Goal: Navigation & Orientation: Find specific page/section

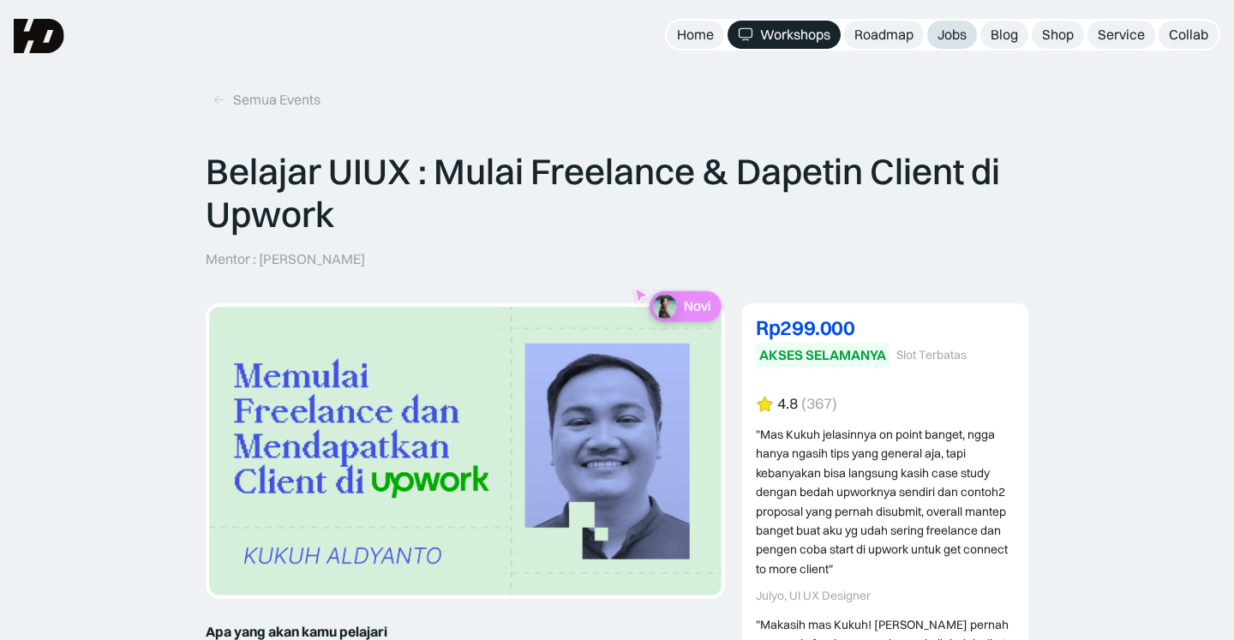
click at [945, 24] on link "Jobs" at bounding box center [952, 35] width 50 height 28
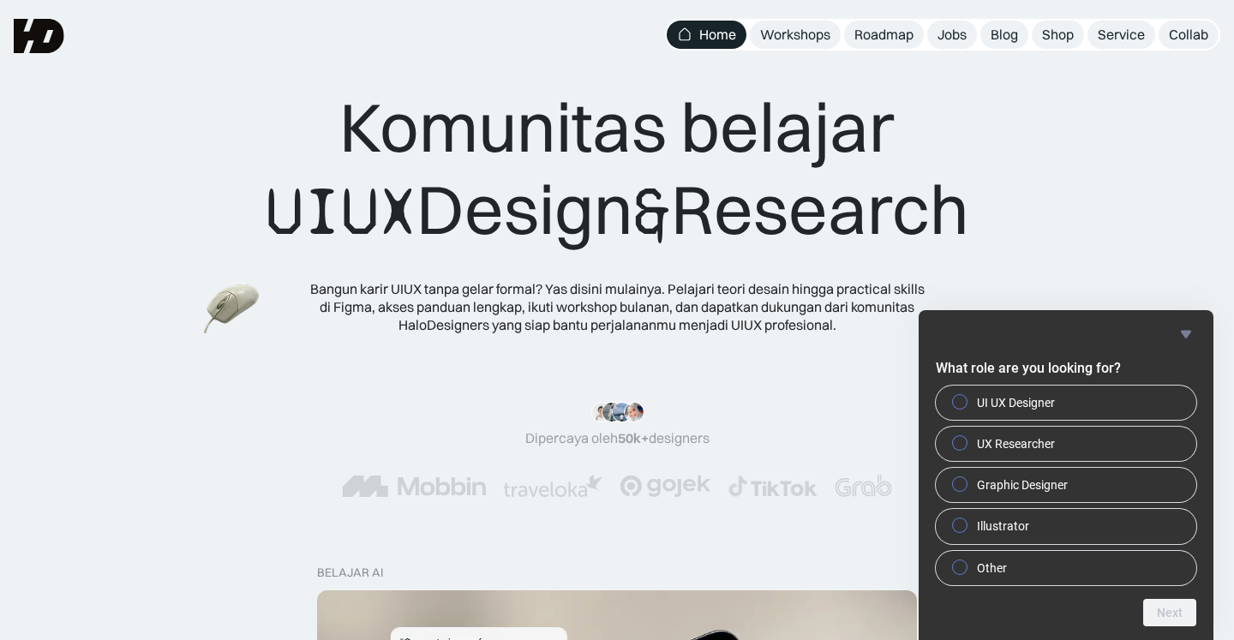
click at [624, 416] on div ""Serius, ini e-book UX pertama yang bikin gue betah baca! 📖 Penjelasannya ngali…" at bounding box center [617, 424] width 184 height 45
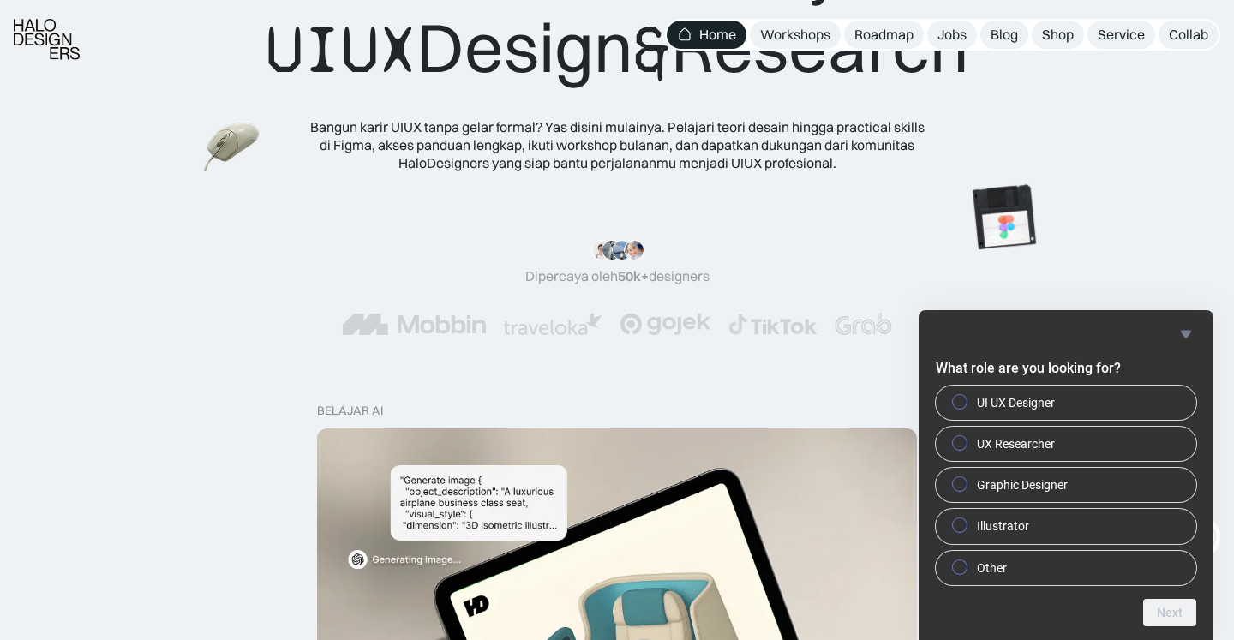
scroll to position [165, 0]
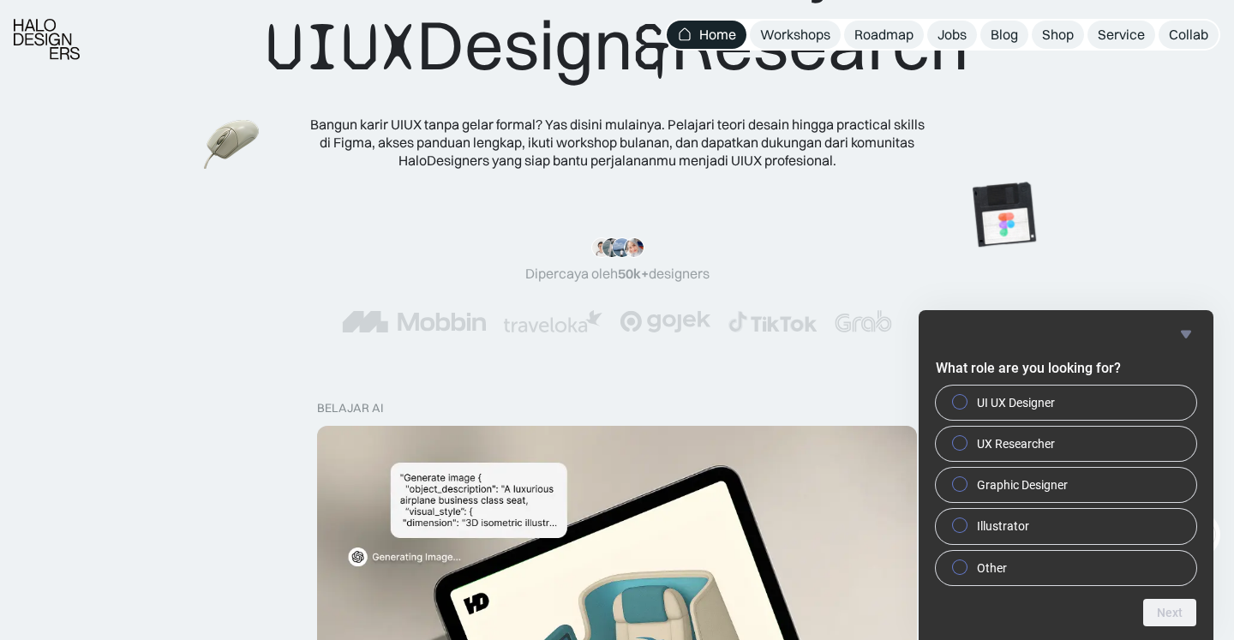
click at [664, 320] on img at bounding box center [665, 321] width 92 height 22
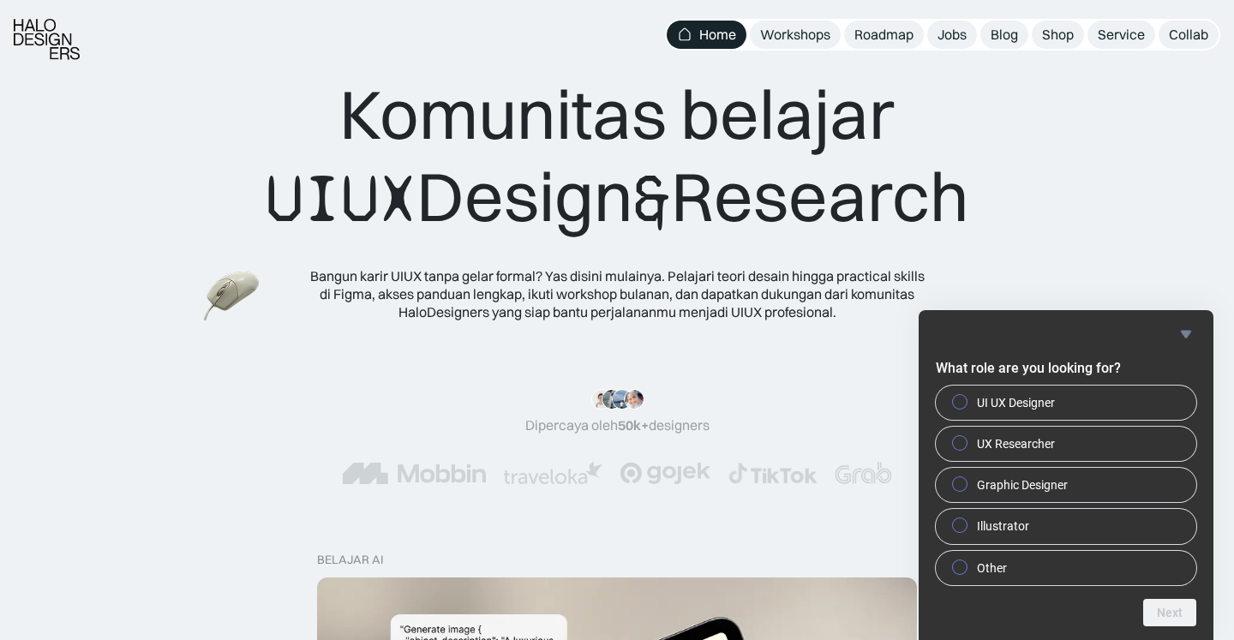
scroll to position [16, 0]
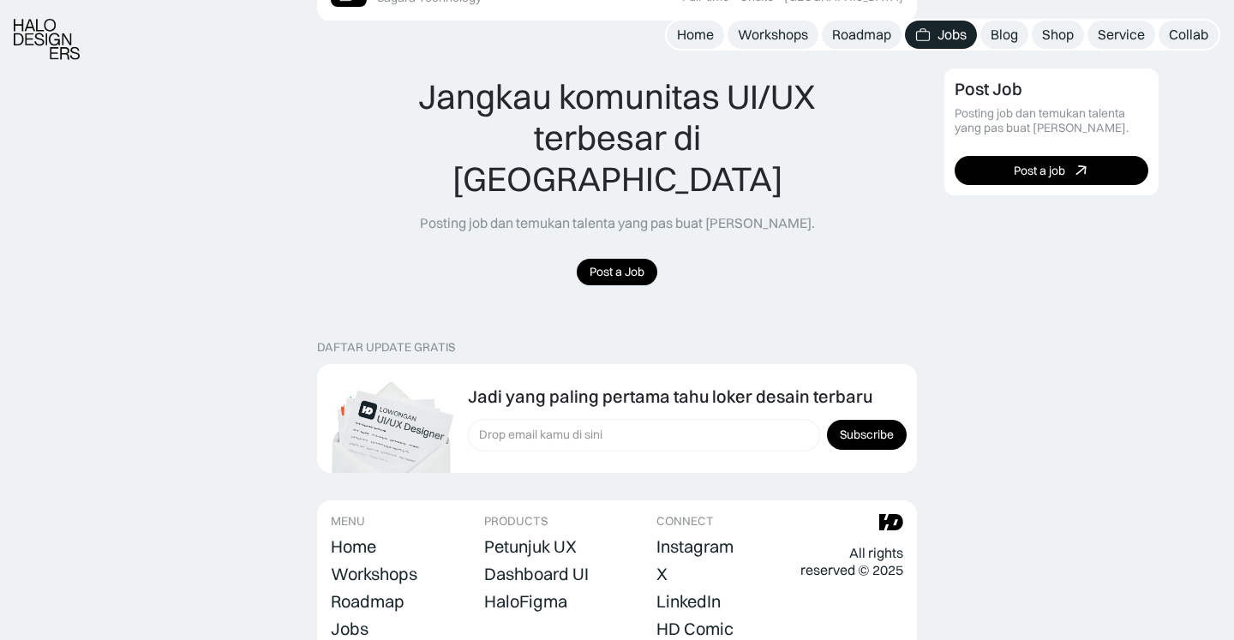
scroll to position [1620, 0]
